Goal: Navigation & Orientation: Find specific page/section

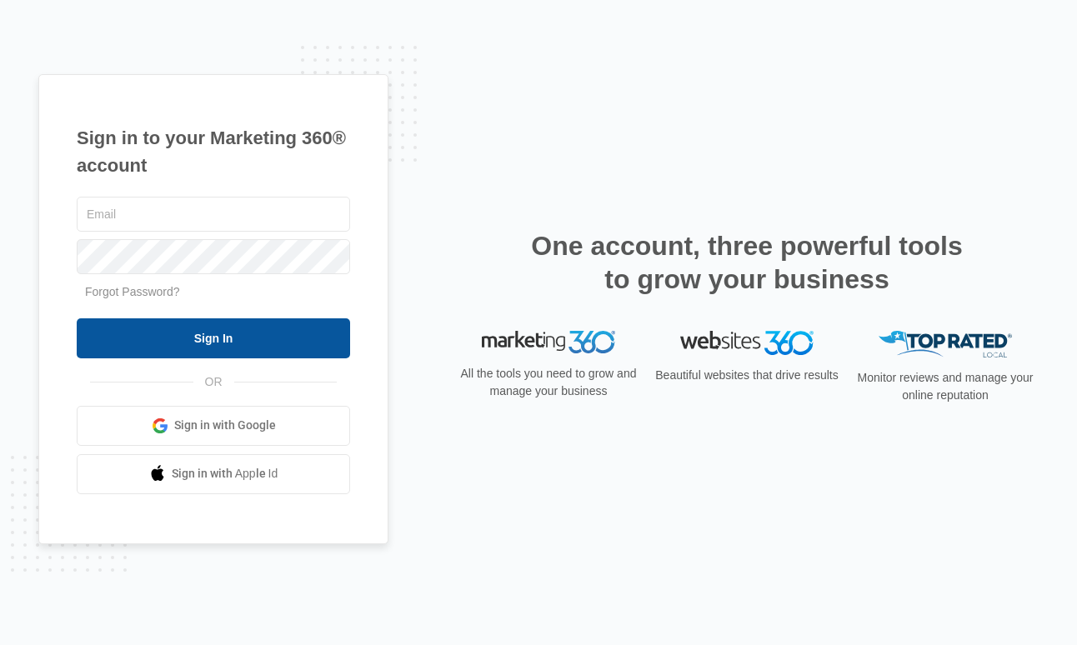
type input "[PERSON_NAME][EMAIL_ADDRESS][PERSON_NAME][DOMAIN_NAME]"
click at [223, 351] on input "Sign In" at bounding box center [213, 338] width 273 height 40
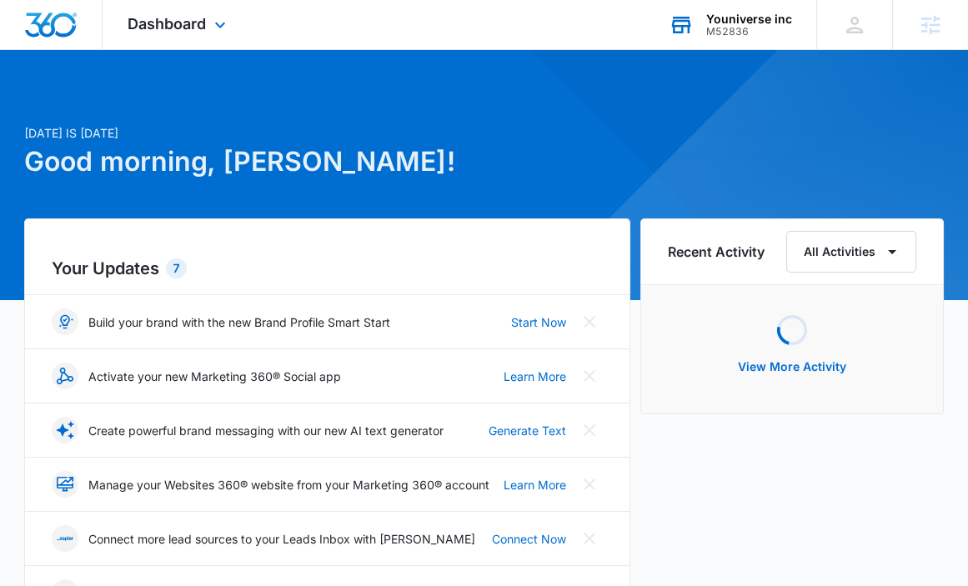
click at [714, 38] on div "Youniverse inc M52836 Your Accounts View All" at bounding box center [729, 24] width 173 height 49
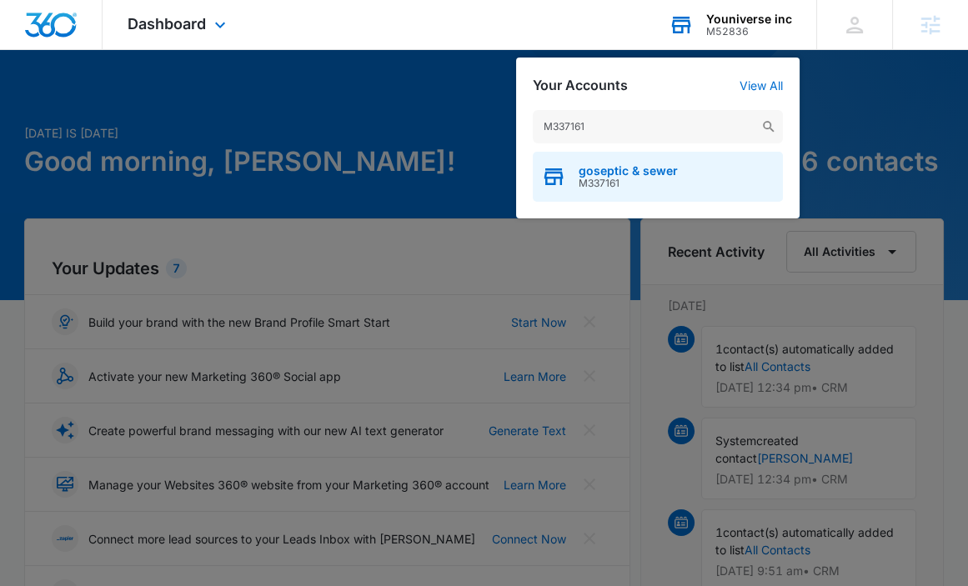
type input "M337161"
click at [654, 169] on span "goseptic & sewer" at bounding box center [627, 170] width 99 height 13
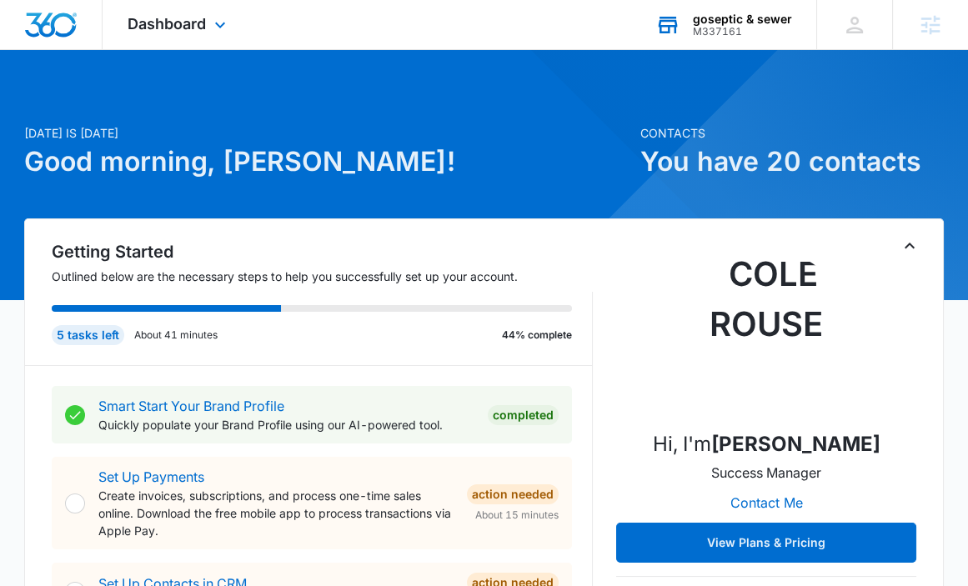
click at [163, 11] on div "Dashboard Apps Reputation Forms CRM Email Social Content Ads Intelligence Files…" at bounding box center [179, 24] width 153 height 49
